Goal: Task Accomplishment & Management: Manage account settings

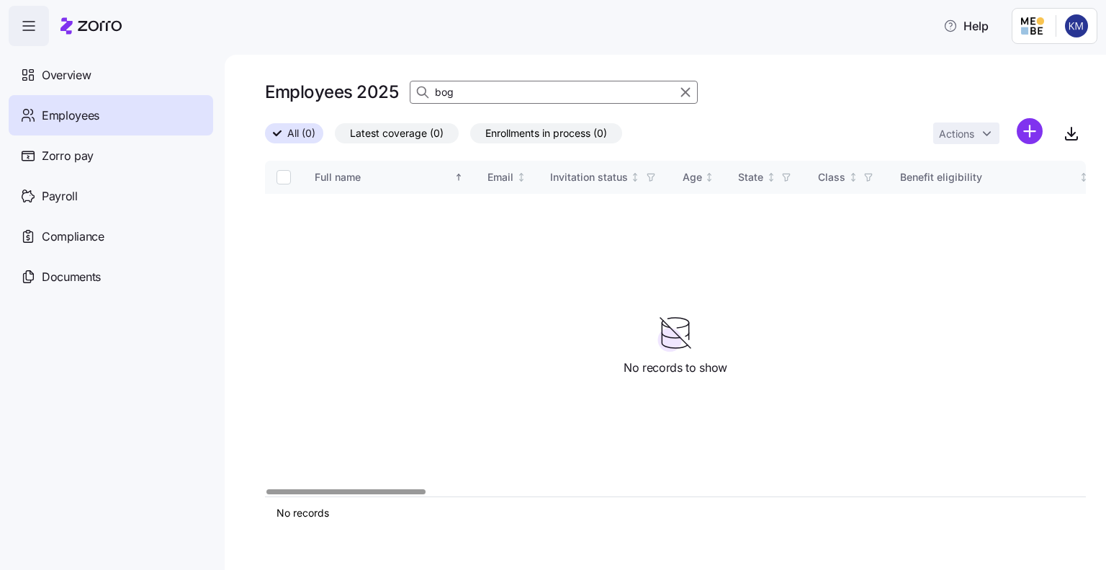
click at [477, 93] on input "bog" at bounding box center [554, 92] width 288 height 23
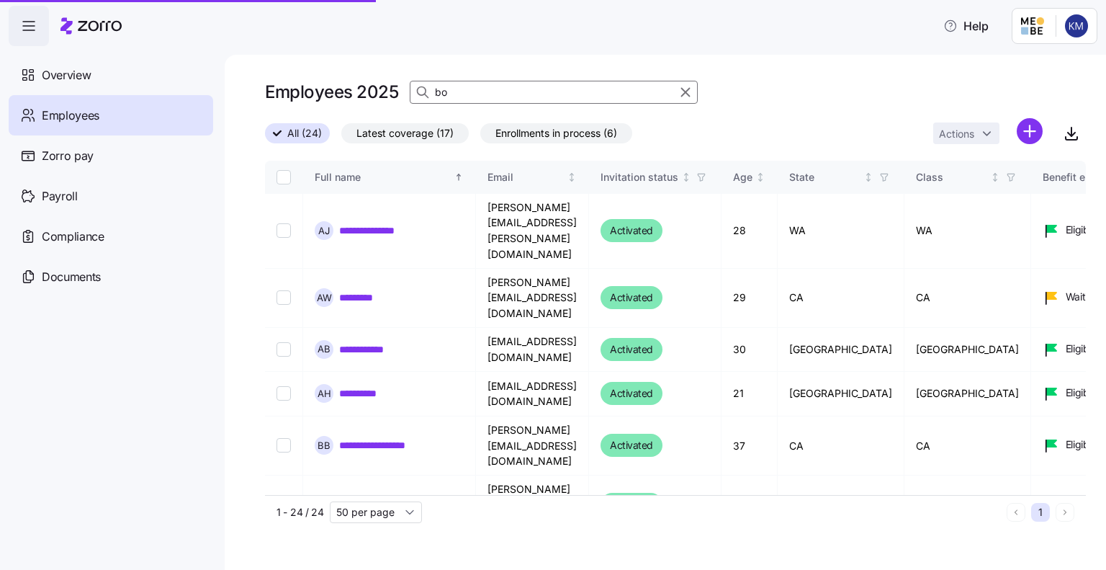
type input "b"
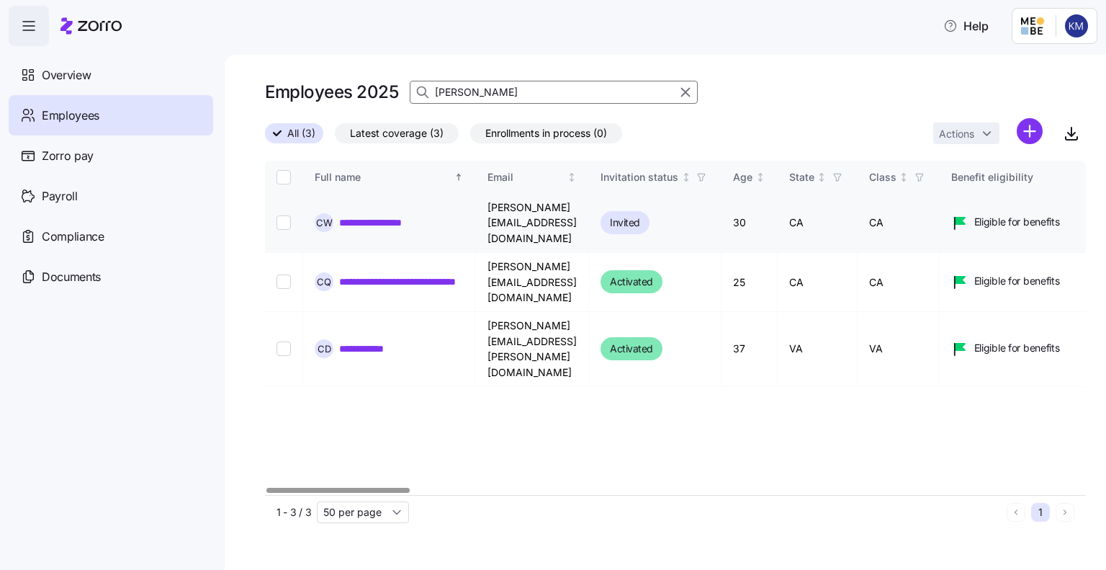
type input "[PERSON_NAME]"
click at [282, 215] on input "Select record 1" at bounding box center [284, 222] width 14 height 14
checkbox input "true"
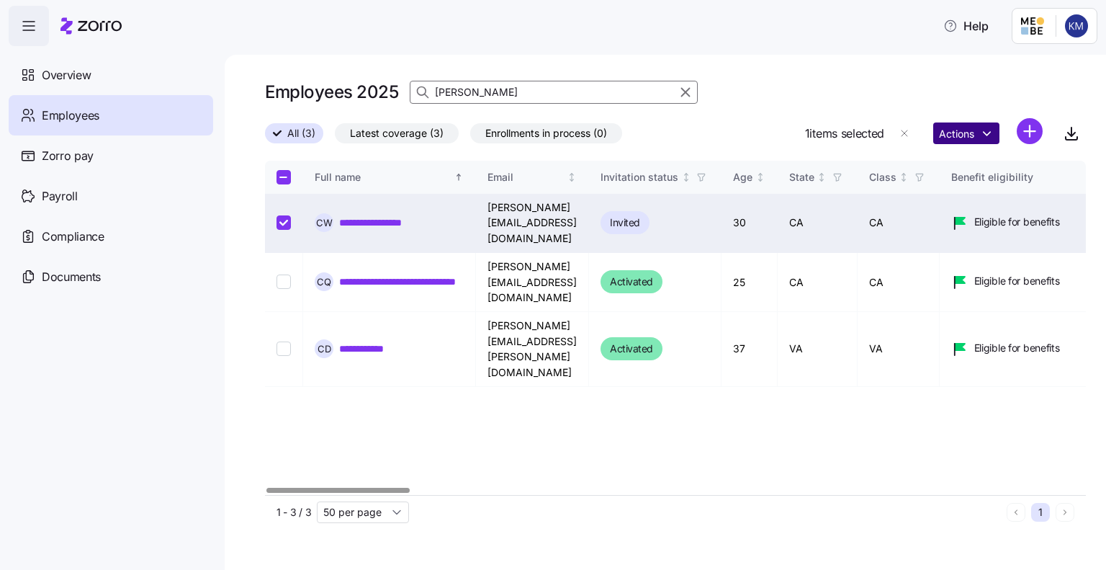
click at [951, 140] on html "**********" at bounding box center [553, 280] width 1106 height 561
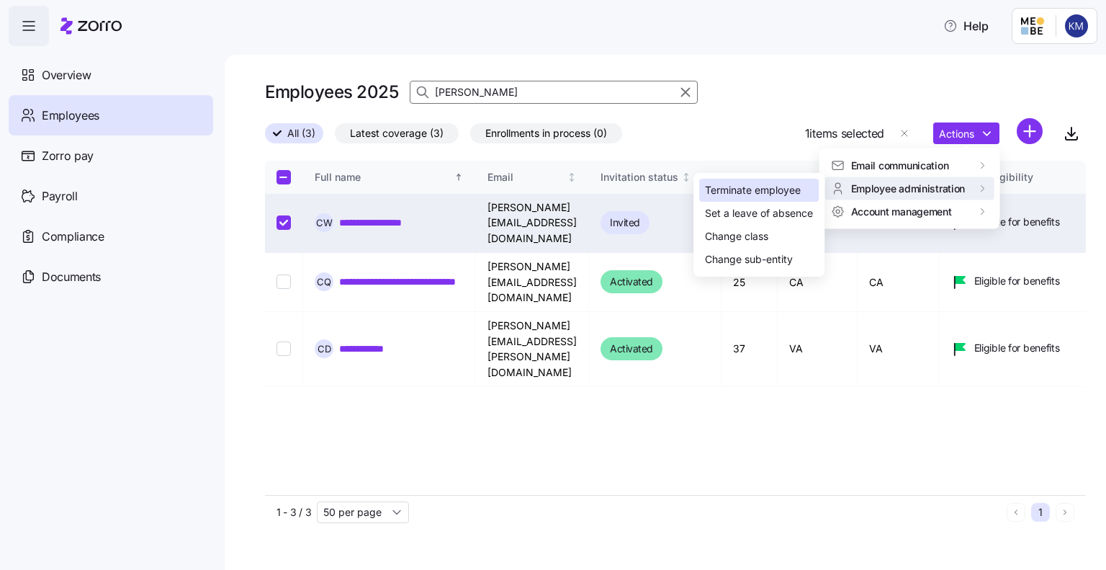
click at [787, 189] on div "Terminate employee" at bounding box center [753, 190] width 96 height 16
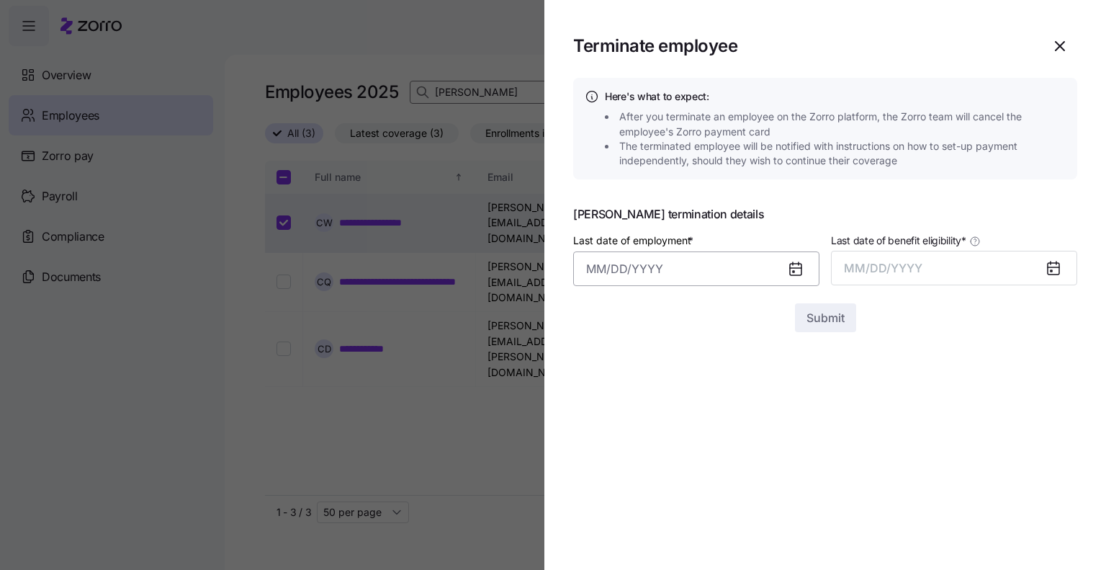
click at [651, 271] on input "Last date of employment *" at bounding box center [696, 268] width 246 height 35
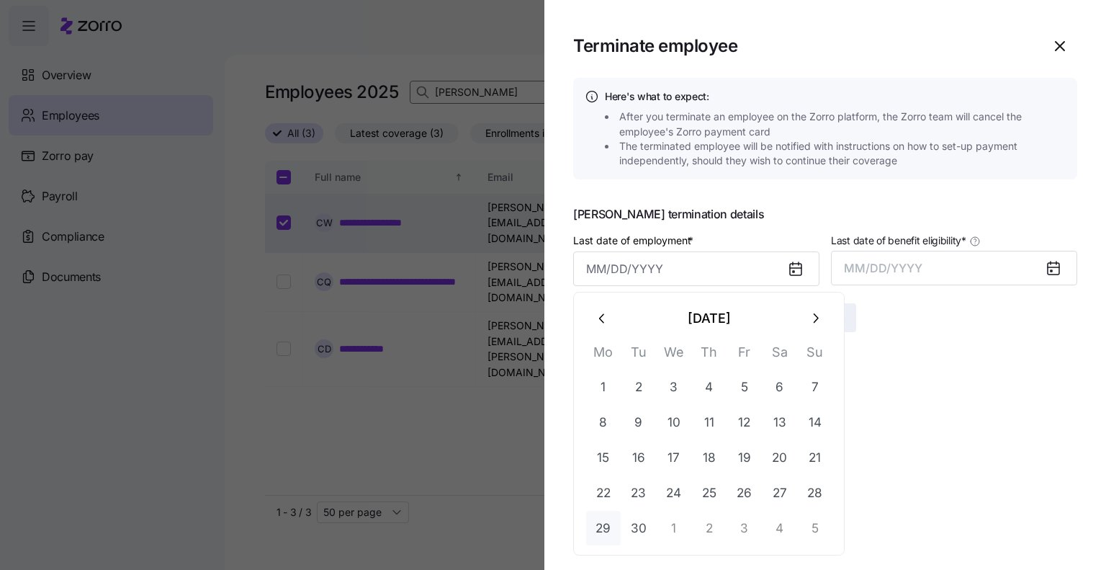
click at [602, 524] on button "29" at bounding box center [603, 528] width 35 height 35
type input "[DATE]"
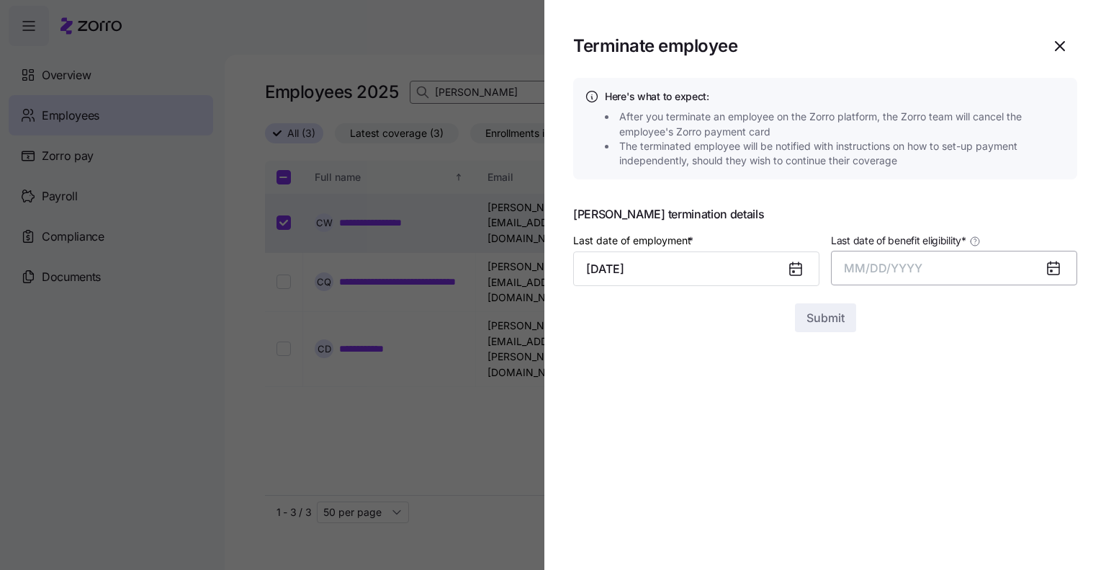
click at [882, 269] on span "MM/DD/YYYY" at bounding box center [883, 268] width 78 height 14
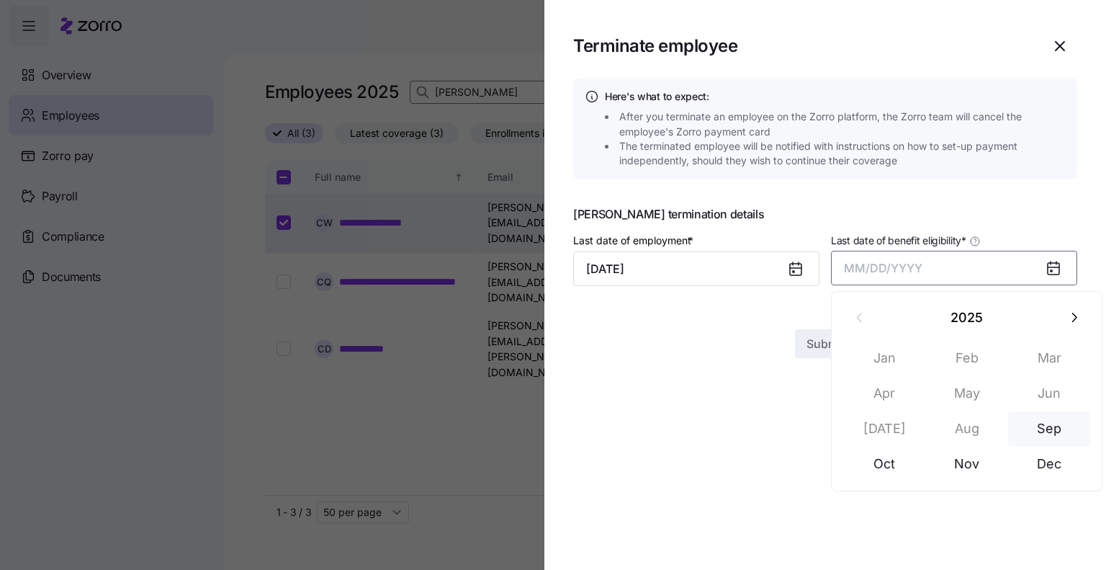
click at [1043, 435] on button "Sep" at bounding box center [1049, 428] width 82 height 35
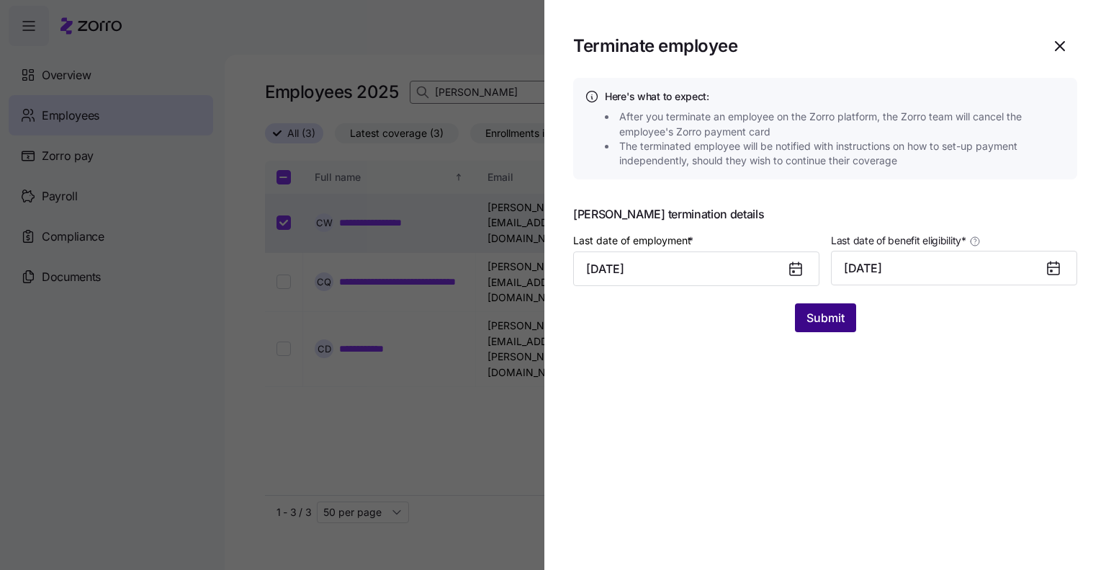
click at [821, 322] on span "Submit" at bounding box center [826, 317] width 38 height 17
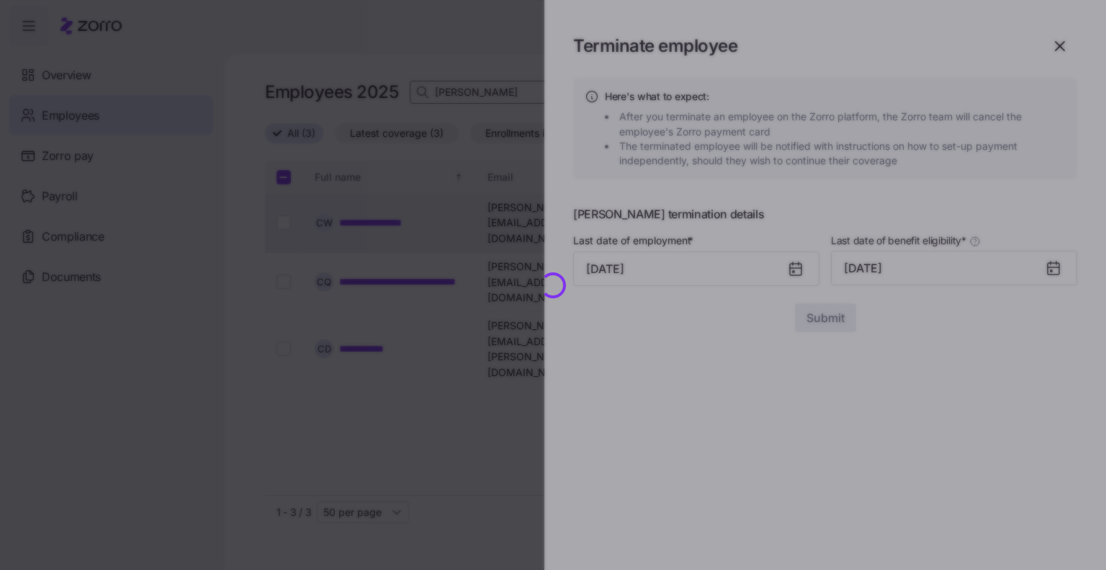
checkbox input "false"
